Goal: Task Accomplishment & Management: Manage account settings

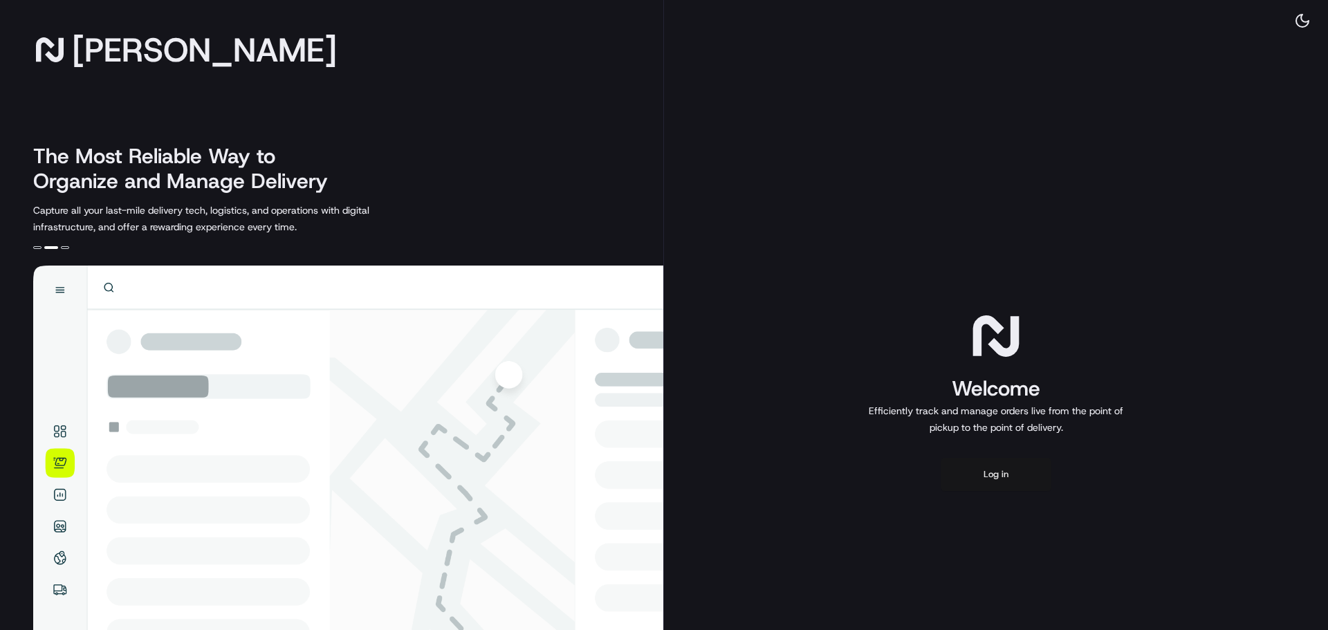
click at [1014, 469] on button "Log in" at bounding box center [996, 474] width 111 height 33
